Goal: Task Accomplishment & Management: Use online tool/utility

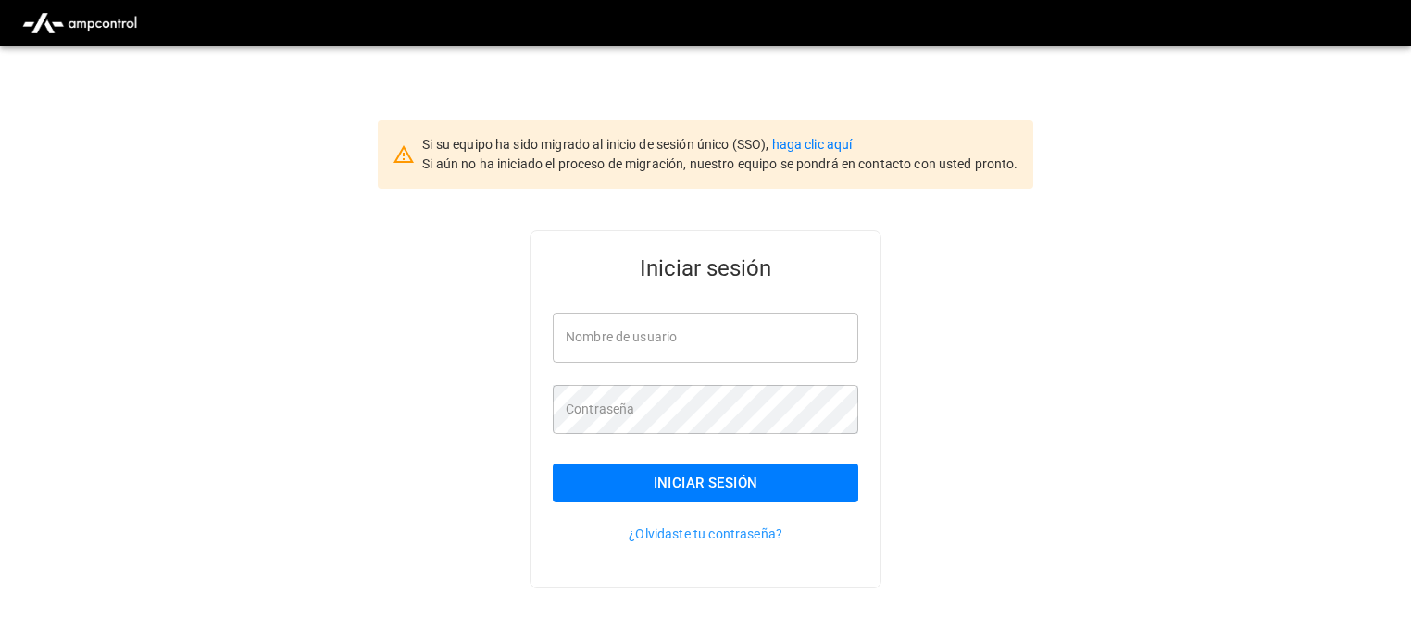
type input "**********"
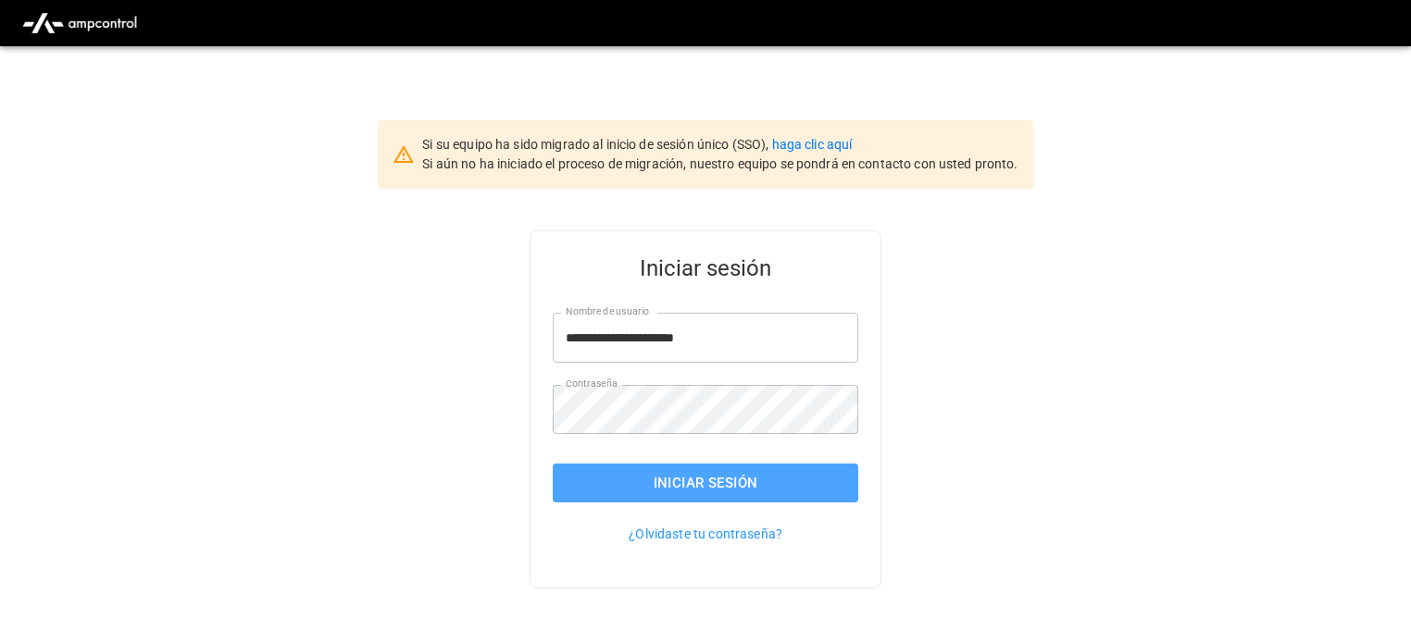
click at [716, 479] on button "Iniciar sesión" at bounding box center [705, 483] width 305 height 39
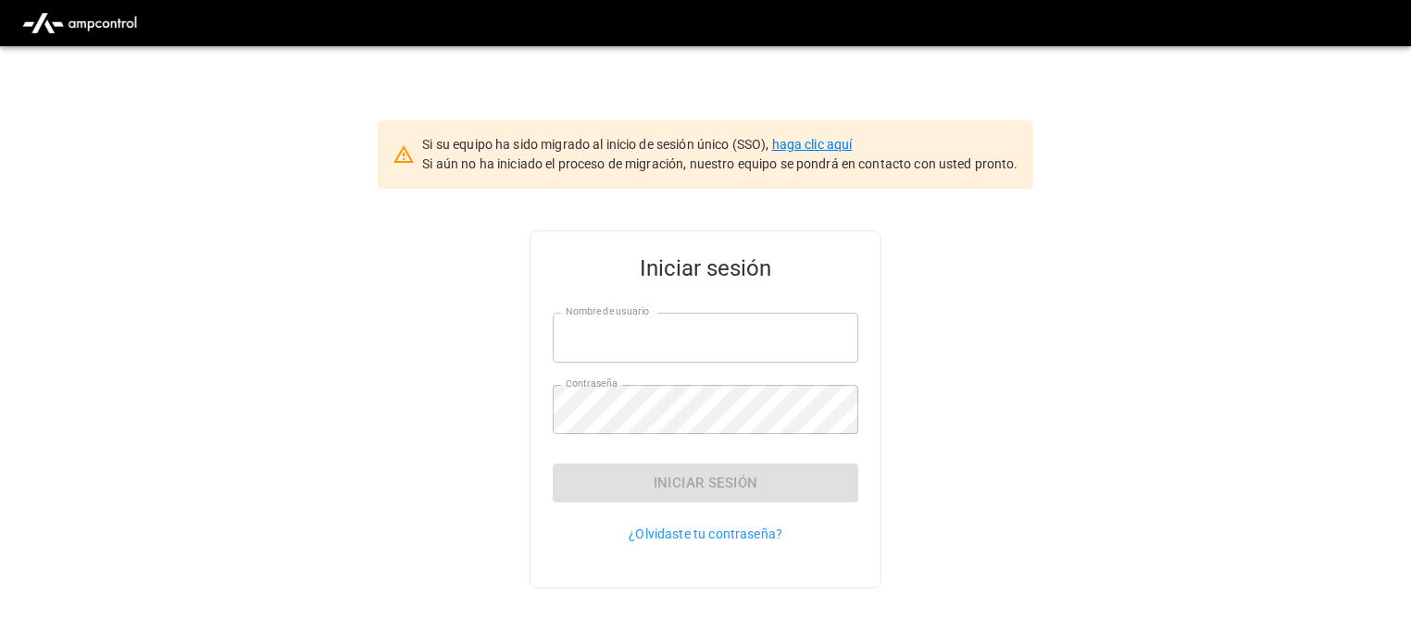
click at [837, 143] on link "haga clic aquí" at bounding box center [812, 144] width 81 height 15
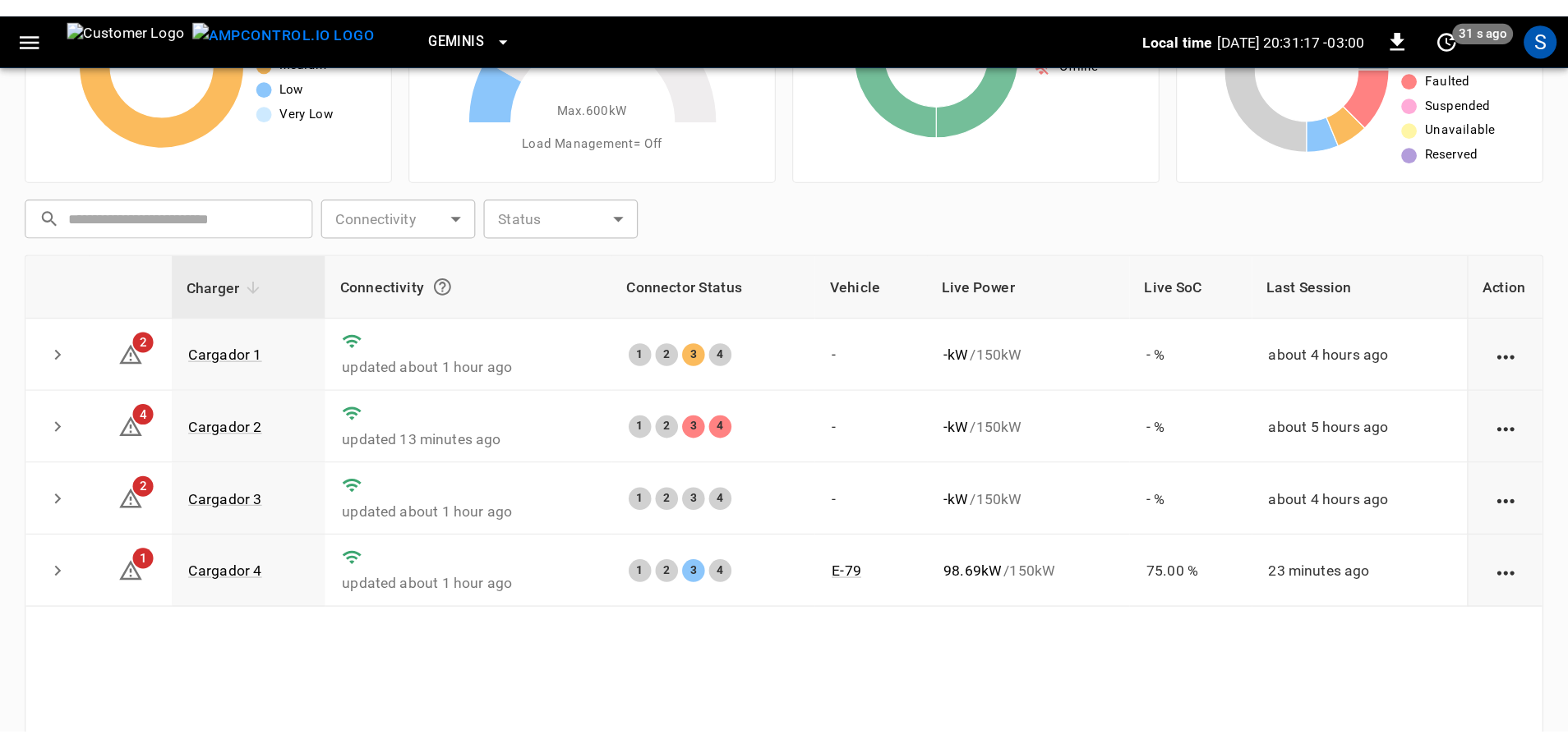
scroll to position [138, 0]
